Goal: Task Accomplishment & Management: Manage account settings

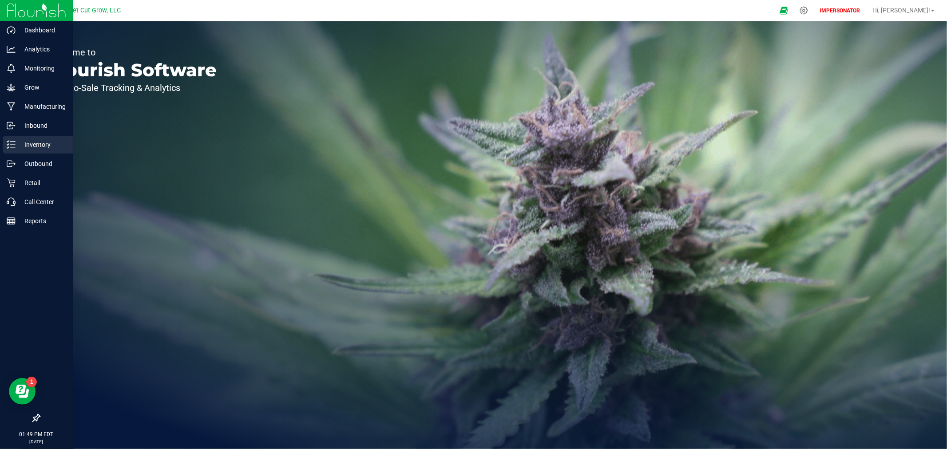
click at [25, 145] on p "Inventory" at bounding box center [42, 144] width 53 height 11
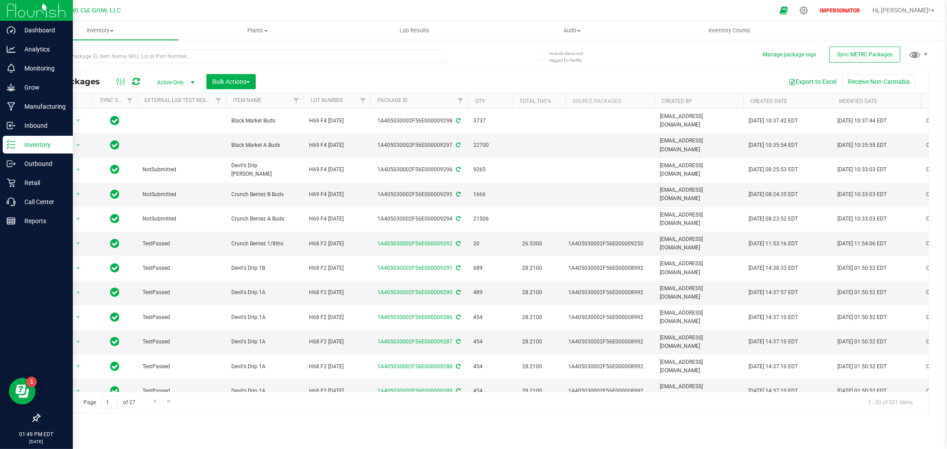
click at [42, 16] on img at bounding box center [37, 10] width 60 height 21
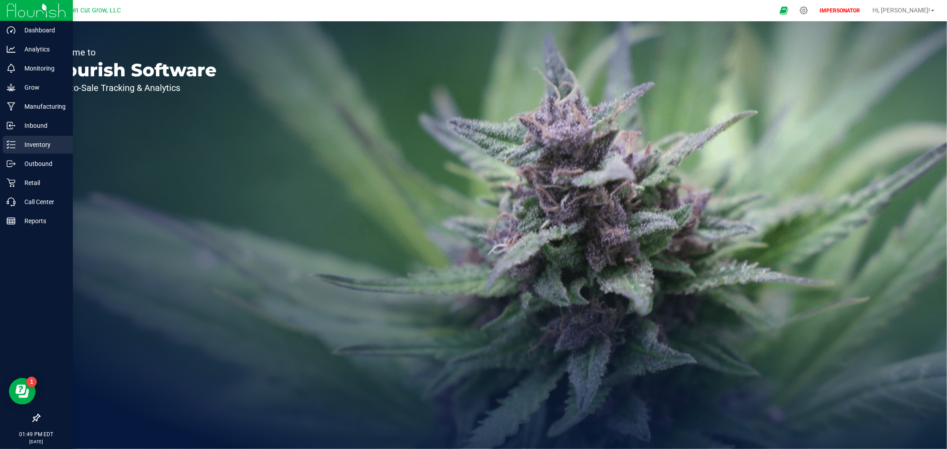
click at [44, 141] on p "Inventory" at bounding box center [42, 144] width 53 height 11
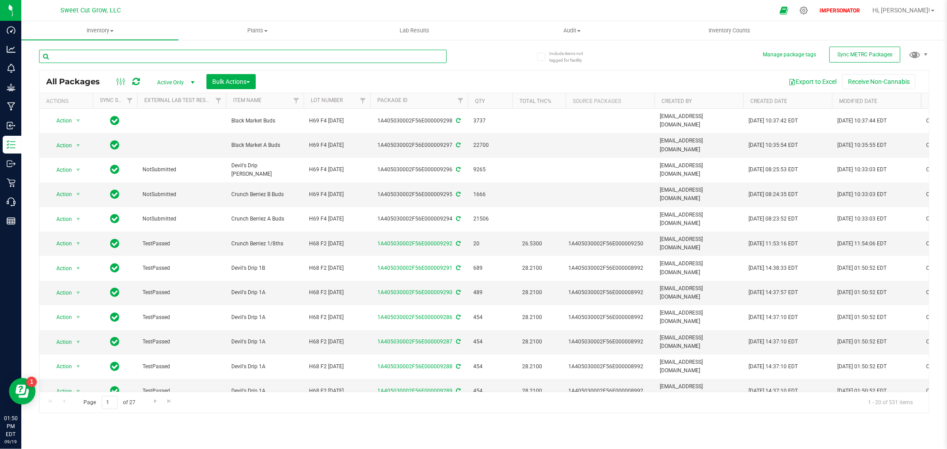
click at [130, 54] on input "text" at bounding box center [243, 56] width 408 height 13
paste input "1A405030002F56E000009292"
type input "1A405030002F56E000009292"
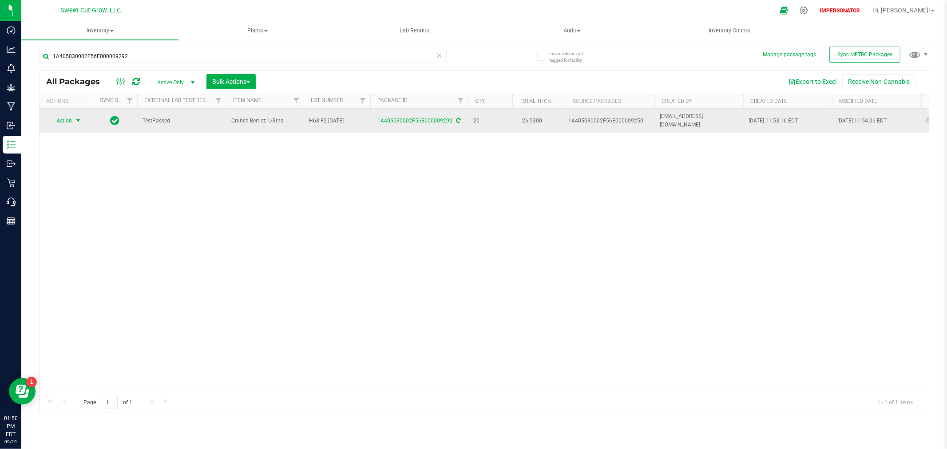
click at [65, 119] on span "Action" at bounding box center [60, 121] width 24 height 12
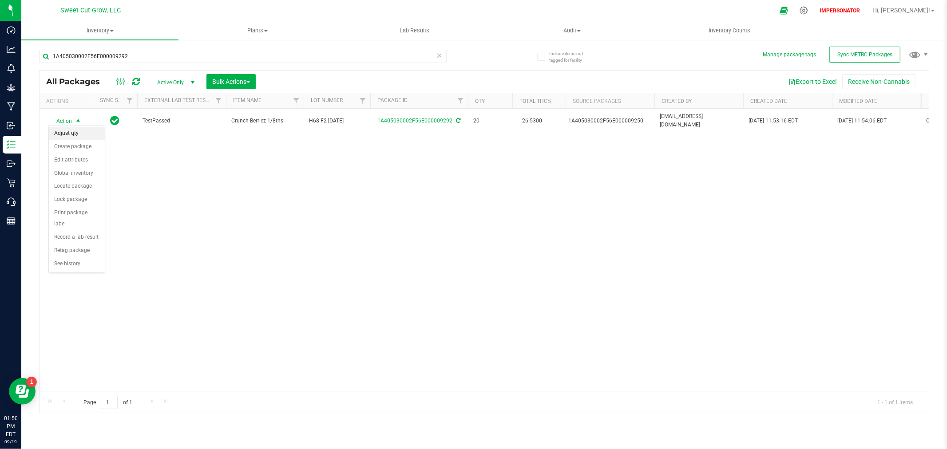
click at [75, 133] on li "Adjust qty" at bounding box center [77, 133] width 56 height 13
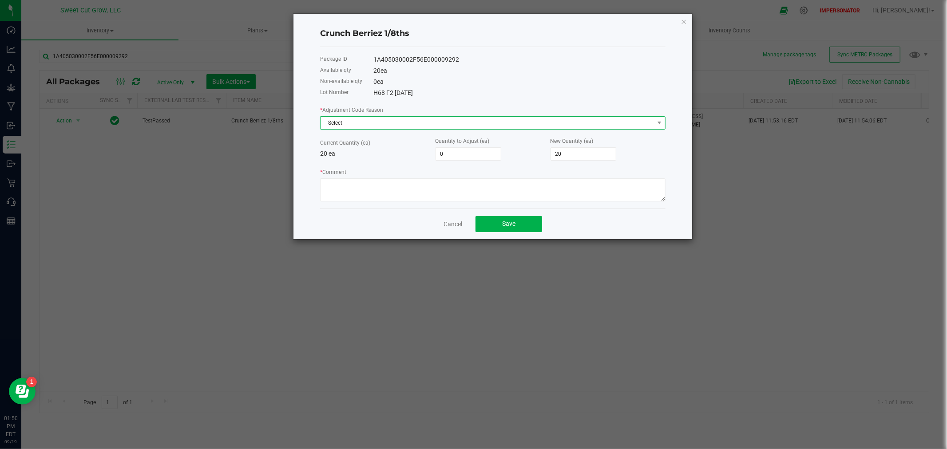
click at [345, 124] on span "Select" at bounding box center [488, 123] width 334 height 12
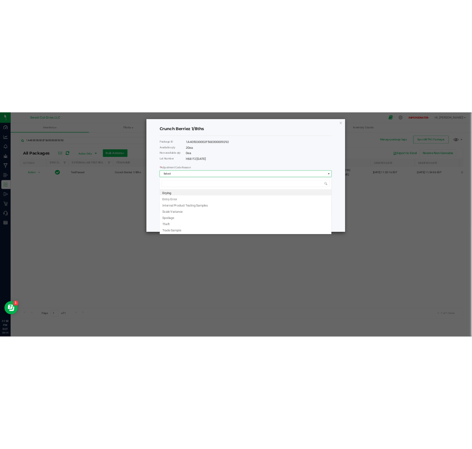
scroll to position [13, 345]
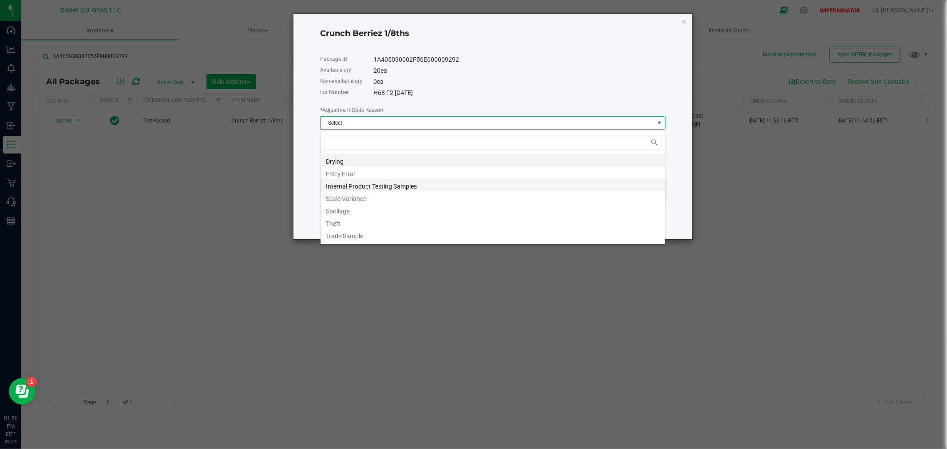
click at [371, 186] on li "Internal Product Testing Samples" at bounding box center [493, 185] width 345 height 12
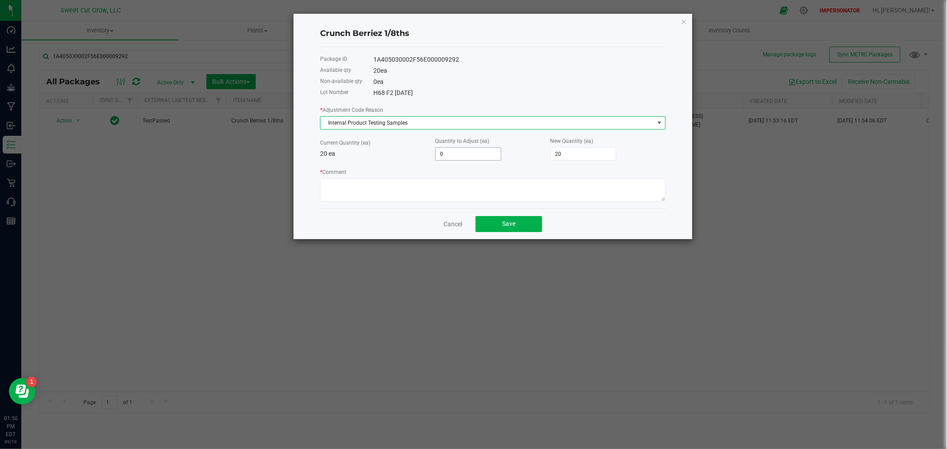
click at [441, 153] on input "0" at bounding box center [468, 154] width 65 height 12
type input "-1"
type input "19"
type input "-1"
click at [405, 184] on textarea "* Comment" at bounding box center [492, 190] width 345 height 23
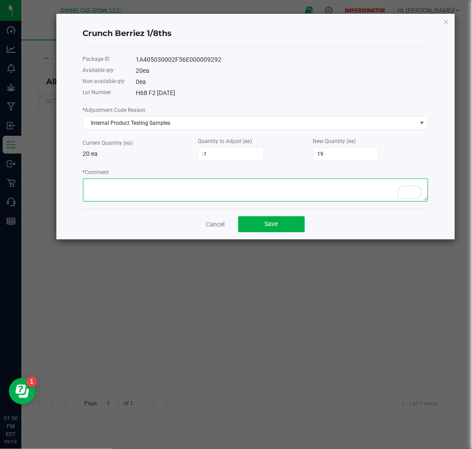
click at [92, 183] on textarea "* Comment" at bounding box center [255, 190] width 345 height 23
click at [227, 187] on textarea "* Comment" at bounding box center [255, 190] width 345 height 23
type textarea "0428963351 [PERSON_NAME] 3.5g [DATE] Flourish support CS-22016"
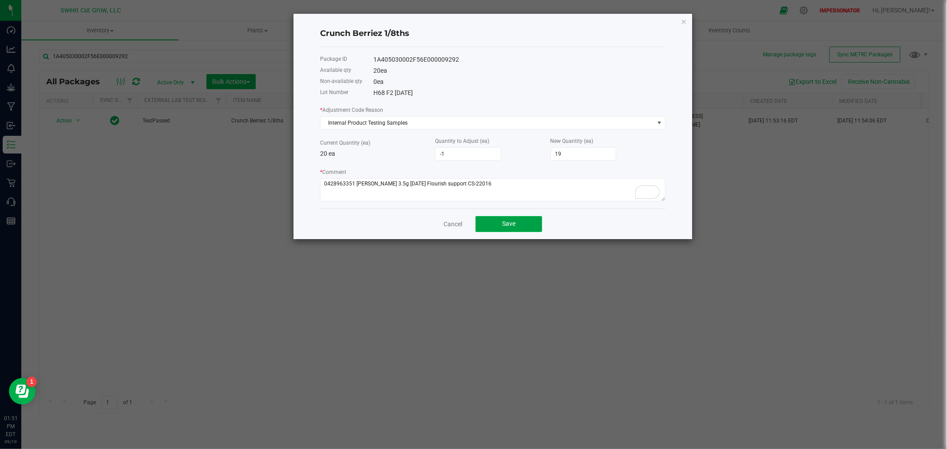
click at [516, 226] on button "Save" at bounding box center [509, 224] width 67 height 16
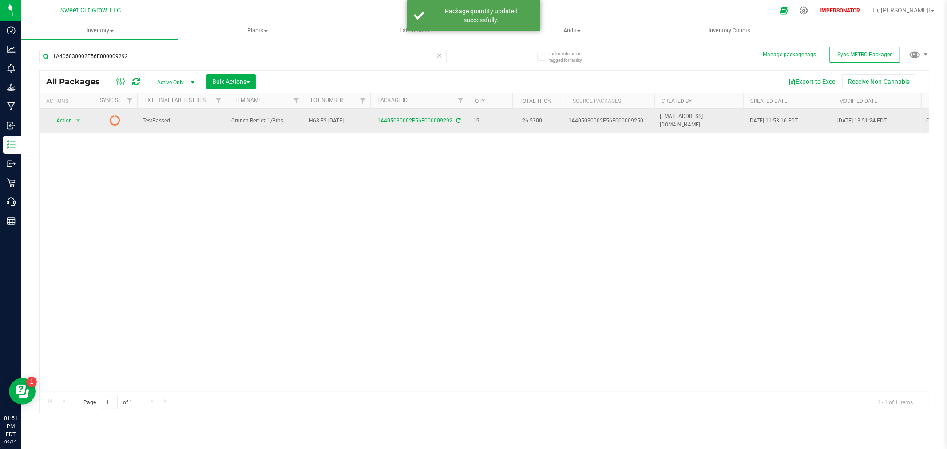
click at [115, 118] on icon at bounding box center [115, 120] width 11 height 11
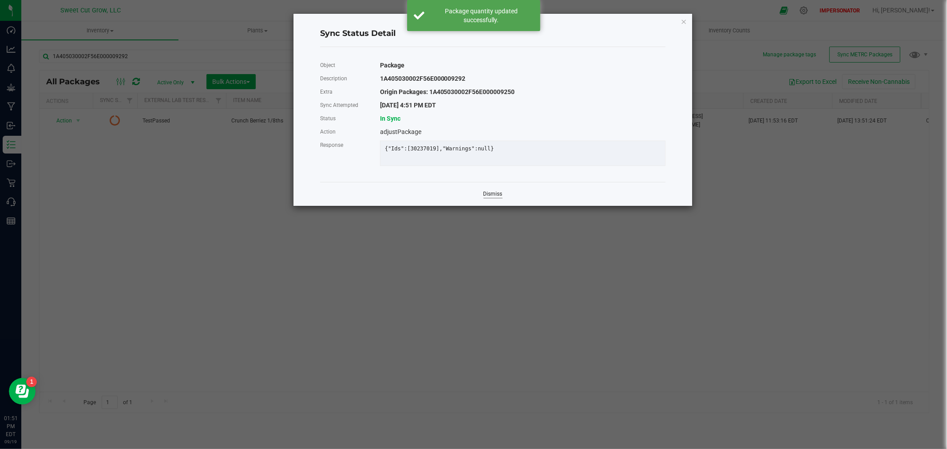
click at [490, 198] on link "Dismiss" at bounding box center [493, 195] width 19 height 8
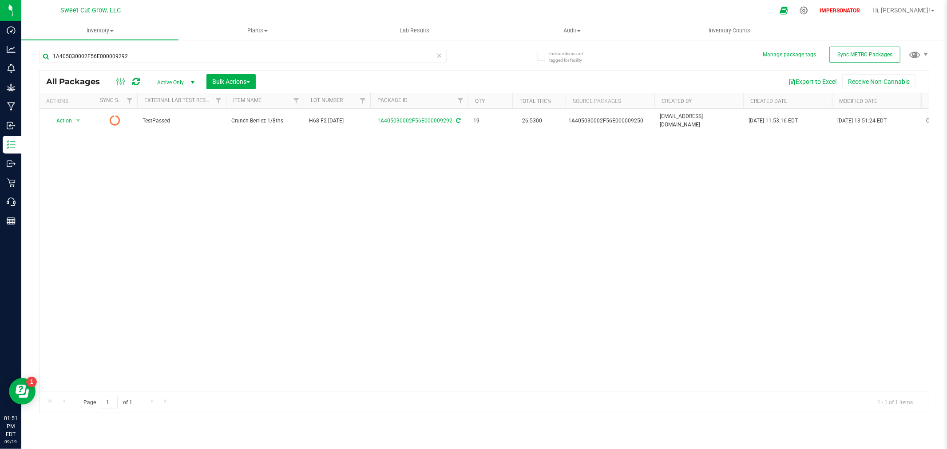
click at [133, 81] on icon at bounding box center [136, 81] width 8 height 9
click at [592, 252] on div "Action Action Adjust qty Create package Edit attributes Global inventory Locate…" at bounding box center [484, 250] width 889 height 283
click at [503, 178] on div "Action Action Adjust qty Create package Edit attributes Global inventory Locate…" at bounding box center [484, 250] width 889 height 283
